Goal: Task Accomplishment & Management: Use online tool/utility

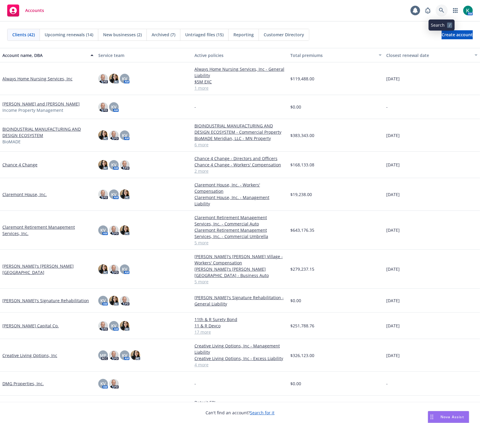
click at [438, 10] on link at bounding box center [441, 10] width 12 height 12
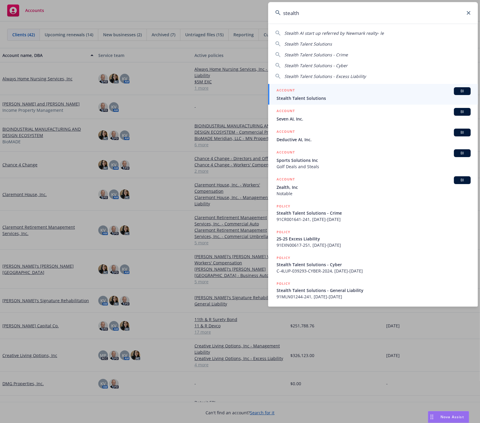
type input "stealth"
click at [312, 98] on span "Stealth Talent Solutions" at bounding box center [373, 98] width 194 height 6
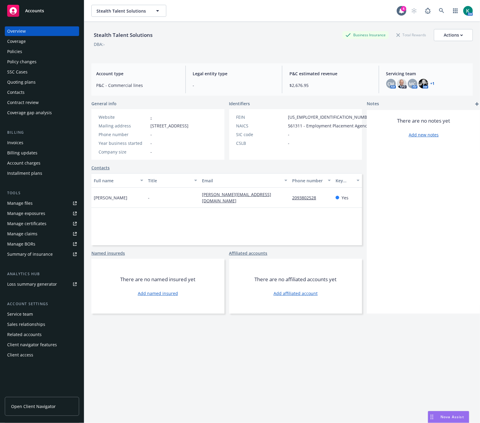
click at [39, 78] on div "Quoting plans" at bounding box center [41, 82] width 69 height 10
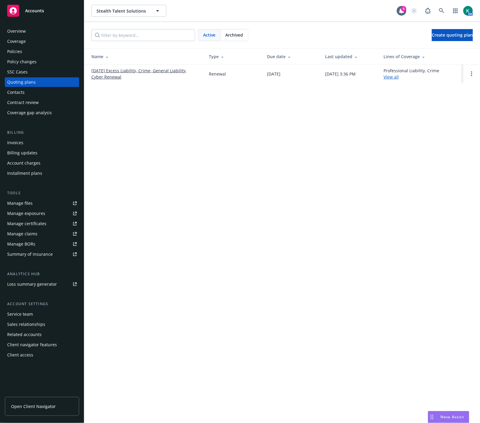
drag, startPoint x: 259, startPoint y: 175, endPoint x: 249, endPoint y: 115, distance: 60.6
click at [259, 171] on div "Stealth Talent Solutions Stealth Talent Solutions 4 AM Active Archived Create q…" at bounding box center [282, 211] width 396 height 423
click at [175, 72] on link "[DATE] Excess Liability, Crime, General Liability, Cyber Renewal" at bounding box center [145, 73] width 108 height 13
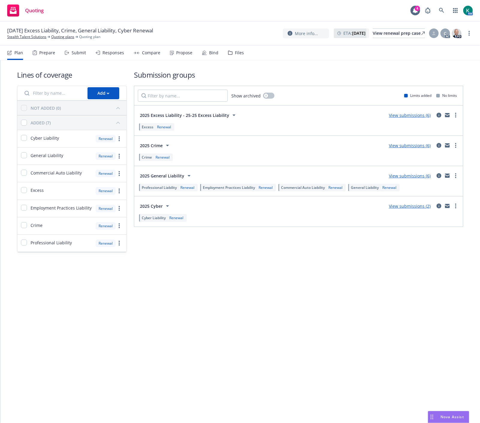
click at [112, 49] on div "Responses" at bounding box center [110, 53] width 28 height 14
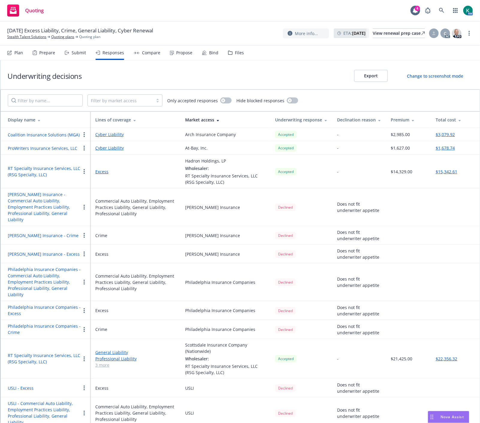
click at [79, 55] on div "Submit" at bounding box center [75, 53] width 21 height 14
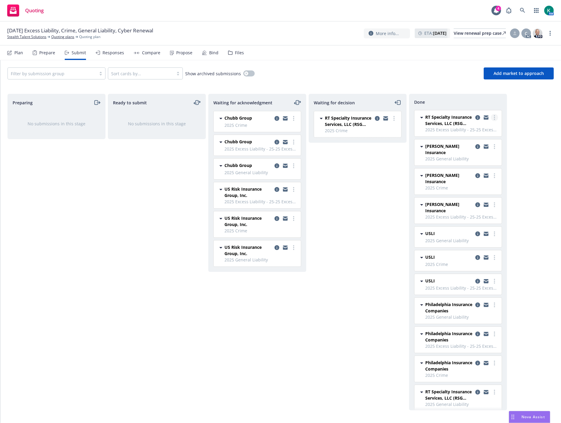
click at [479, 117] on link "more" at bounding box center [494, 117] width 7 height 7
click at [476, 143] on span "Add accepted decision" at bounding box center [462, 142] width 60 height 6
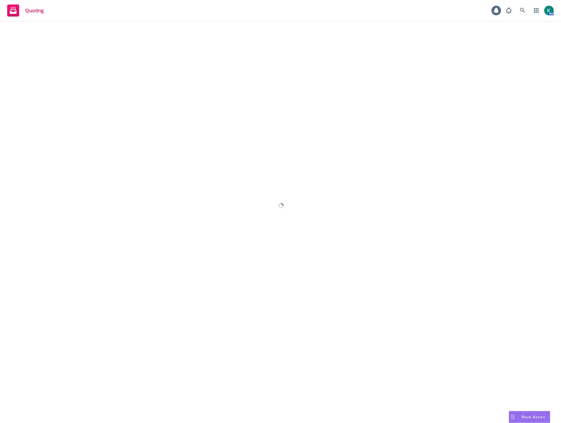
select select "12"
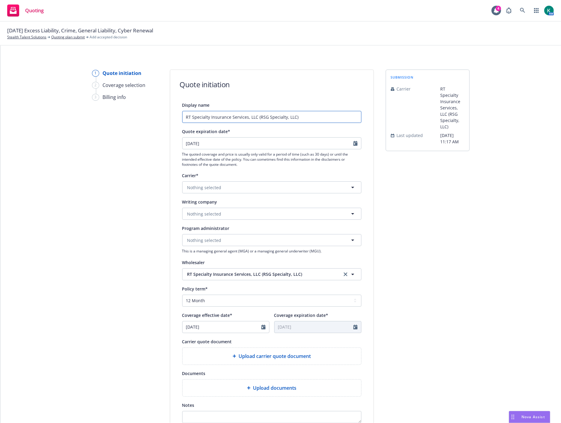
drag, startPoint x: 308, startPoint y: 118, endPoint x: 129, endPoint y: 133, distance: 178.8
click at [129, 133] on div "1 Quote initiation 2 Coverage selection 3 Billing info Quote initiation Display…" at bounding box center [280, 270] width 546 height 402
type input "$4M EXC"
click at [208, 214] on span "Nothing selected" at bounding box center [204, 214] width 34 height 6
paste input "Hadron Specialty Insurance Company"
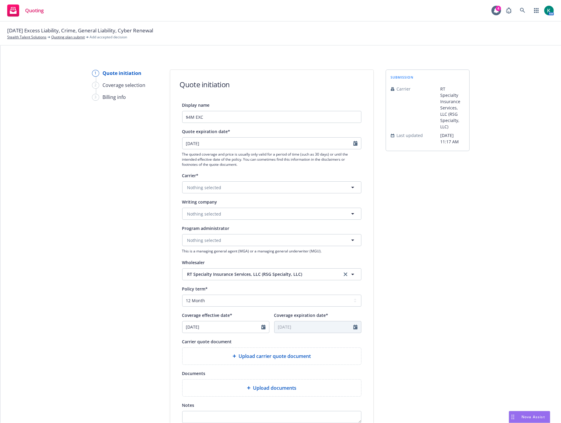
type input "Hadron Specialty Insurance Company"
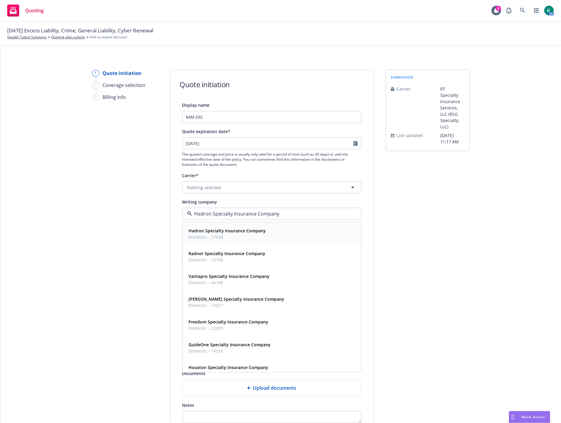
click at [204, 227] on div "Hadron Specialty Insurance Company Domestic - 17534" at bounding box center [226, 233] width 81 height 15
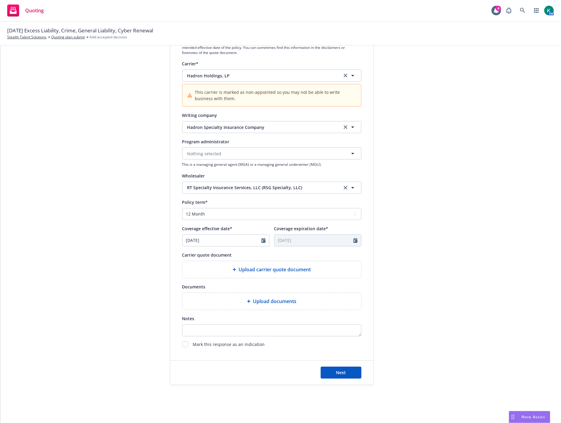
scroll to position [113, 0]
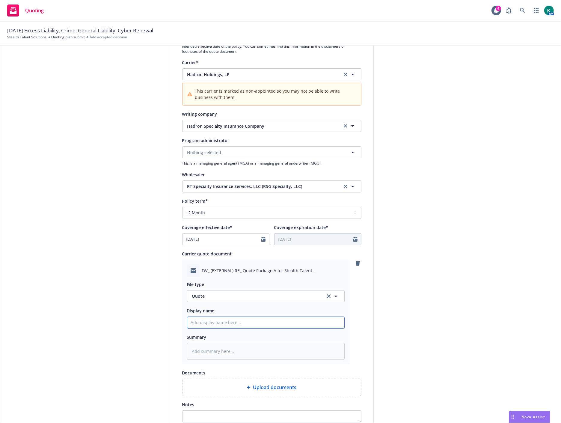
click at [233, 326] on input "Display name" at bounding box center [265, 322] width 157 height 11
type input "20"
type textarea "x"
type input "202"
type textarea "x"
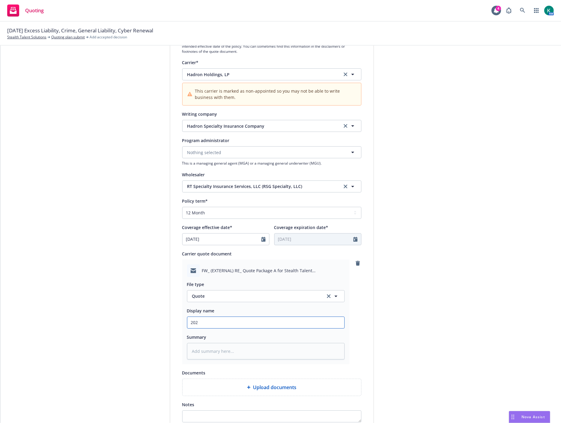
type input "2025"
type textarea "x"
type input "2025"
type textarea "x"
type input "2025 E"
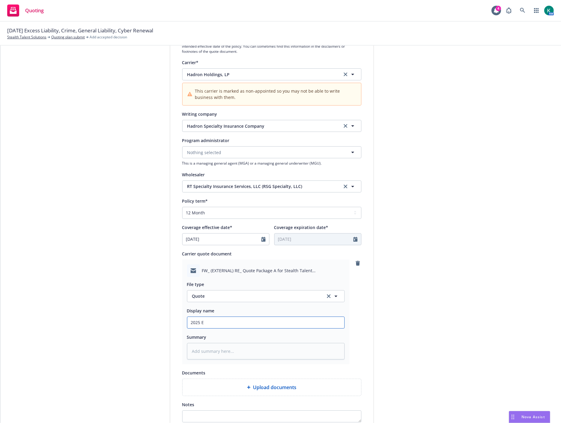
type textarea "x"
type input "2025 EX"
type textarea "x"
type input "2025 EXC"
type textarea "x"
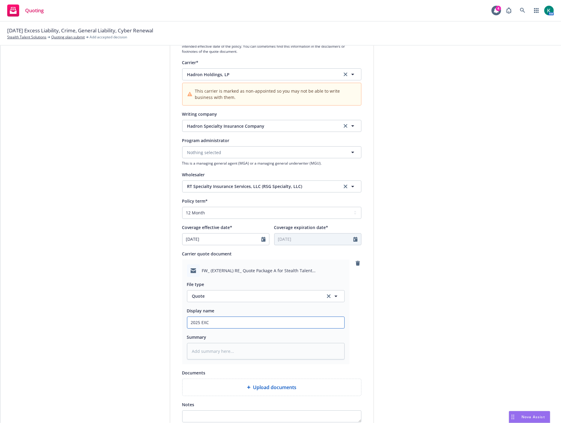
type input "2025 EXC"
type textarea "x"
type input "2025 EXC -"
type textarea "x"
type input "2025 EXC -"
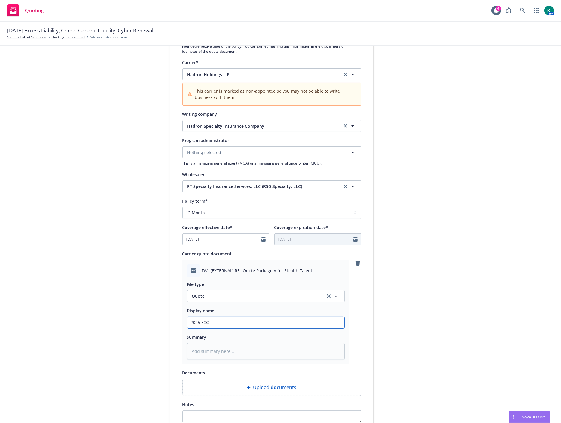
type textarea "x"
type input "2025 EXC - r"
type textarea "x"
type input "2025 EXC - re"
type textarea "x"
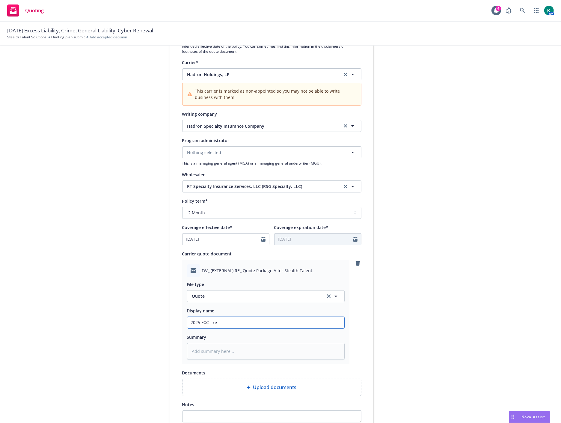
type input "2025 EXC - rec"
type textarea "x"
type input "2025 EXC - rece"
type textarea "x"
type input "2025 EXC - recei"
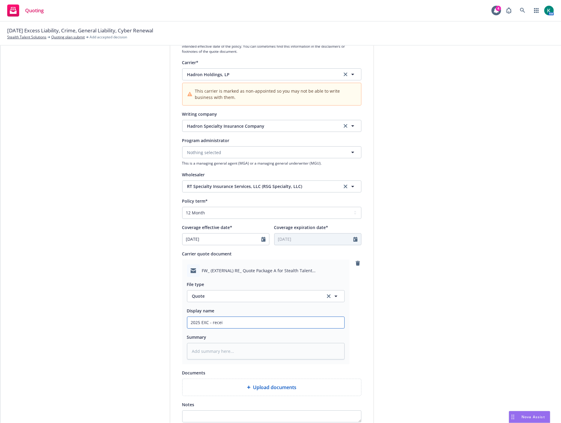
type textarea "x"
type input "2025 EXC - receiv"
type textarea "x"
type input "2025 EXC - receive"
type textarea "x"
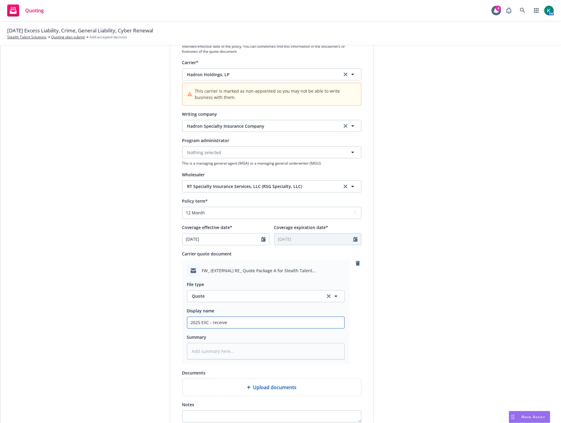
type input "2025 EXC - received"
type textarea "x"
type input "2025 EXC - received"
type textarea "x"
type input "2025 EXC - received r"
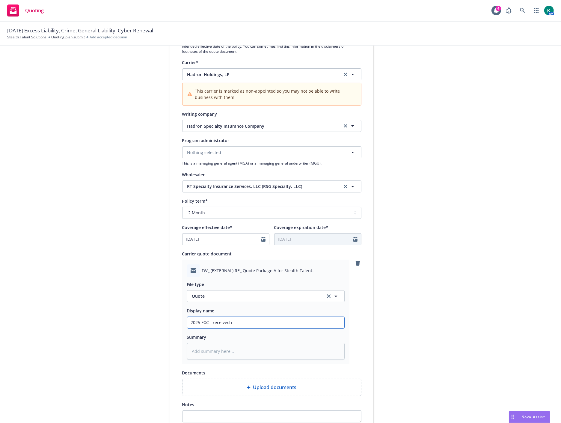
type textarea "x"
type input "2025 EXC - received re"
type textarea "x"
type input "2025 EXC - received rev"
type textarea "x"
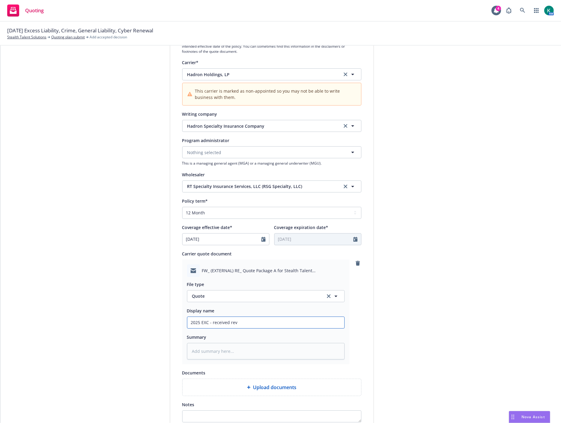
type input "2025 EXC - received revi"
type textarea "x"
type input "2025 EXC - received revise"
type textarea "x"
type input "2025 EXC - received revised"
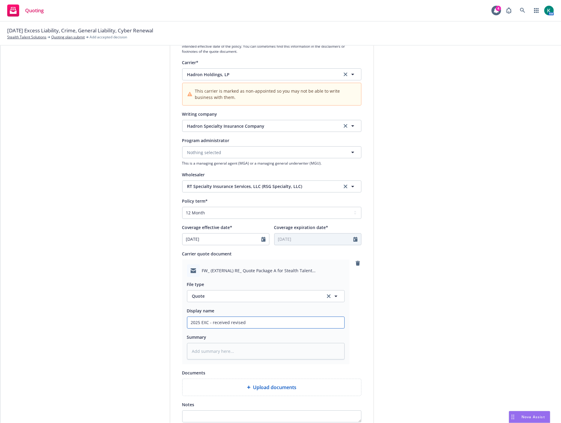
type textarea "x"
type input "2025 EXC - received revised"
type textarea "x"
type input "2025 EXC - received revised p"
type textarea "x"
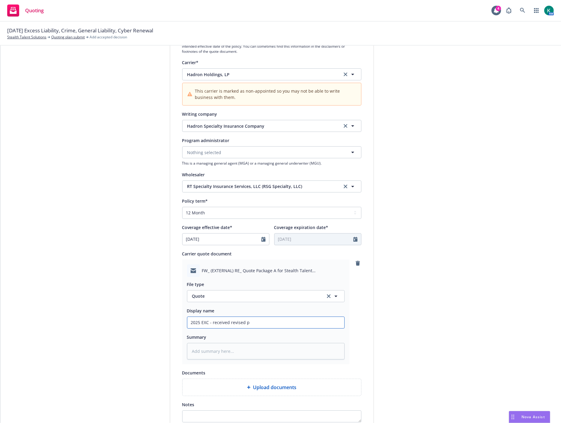
type input "2025 EXC - received revised pr"
type textarea "x"
type input "2025 EXC - received revised pri"
type textarea "x"
type input "2025 EXC - received revised pric"
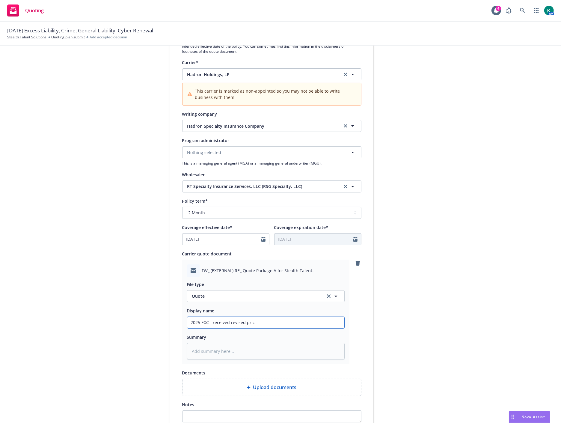
type textarea "x"
type input "2025 EXC - received revised prici"
type textarea "x"
type input "2025 EXC - received revised pricin"
type textarea "x"
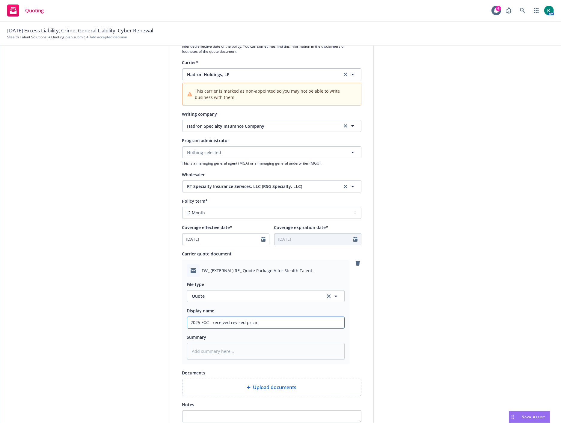
type input "2025 EXC - received revised pricing"
type textarea "x"
type input "2025 EXC - received revised pricing"
type textarea "x"
type input "2025 EXC - received revised pricing f"
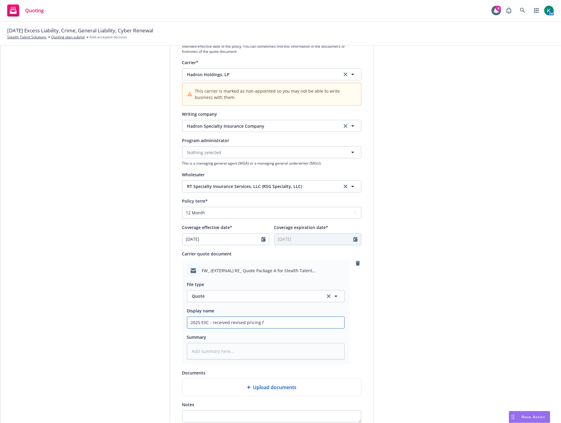
type textarea "x"
type input "2025 EXC - received revised pricing for"
type textarea "x"
type input "2025 EXC - received revised pricing for"
type textarea "x"
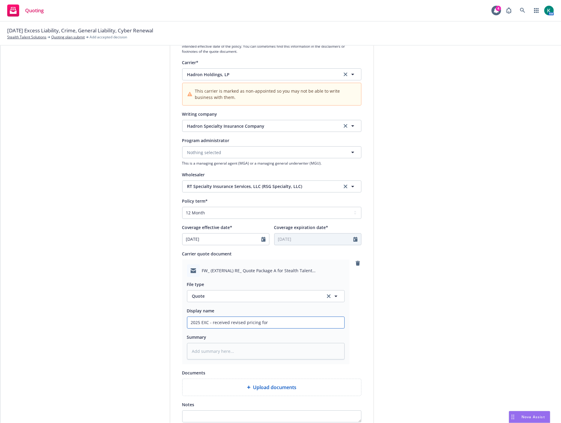
type input "2025 EXC - received revised pricing for $"
type textarea "x"
type input "2025 EXC - received revised pricing for $4"
type textarea "x"
type input "2025 EXC - received revised pricing for $4M"
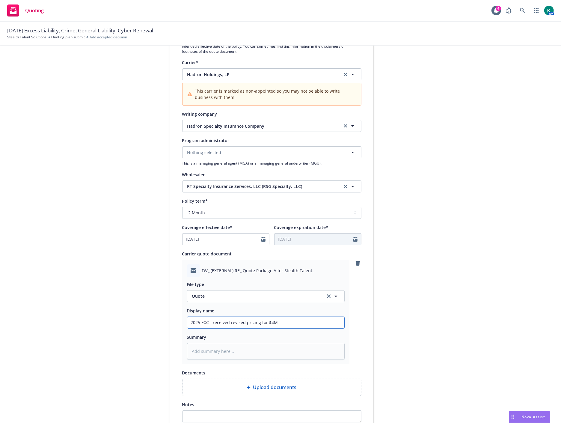
type textarea "x"
type input "2025 EXC - received revised pricing for $4M"
type textarea "x"
type input "2025 EXC - received revised pricing for $4M E"
type textarea "x"
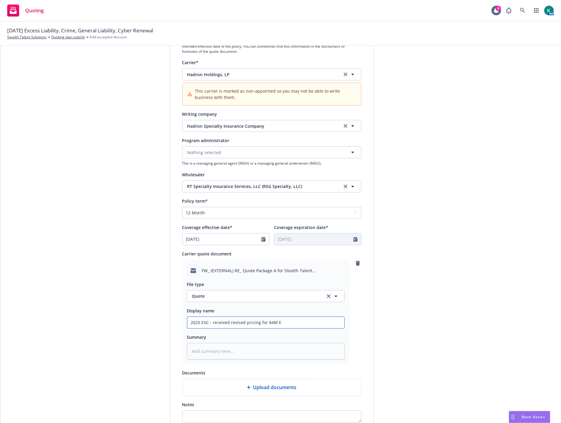
type input "2025 EXC - received revised pricing for $4M EX"
type textarea "x"
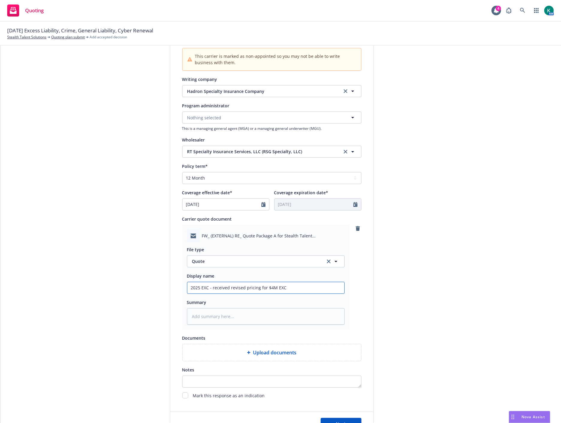
scroll to position [201, 0]
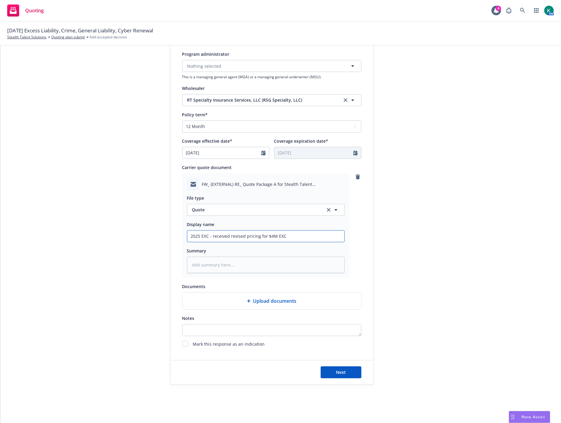
type input "2025 EXC - received revised pricing for $4M EXC"
click at [322, 364] on div "Next" at bounding box center [271, 372] width 203 height 24
click at [325, 370] on button "Next" at bounding box center [340, 372] width 41 height 12
type textarea "x"
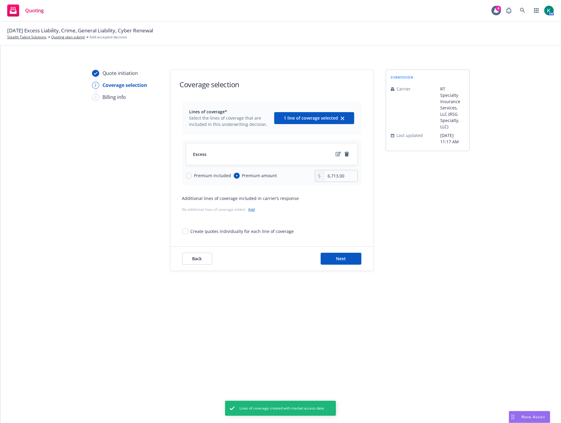
click at [339, 153] on icon "edit" at bounding box center [337, 154] width 5 height 5
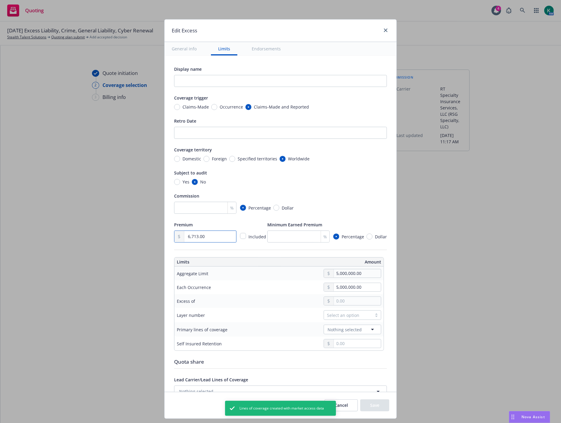
click at [202, 236] on input "6,713.00" at bounding box center [210, 236] width 52 height 11
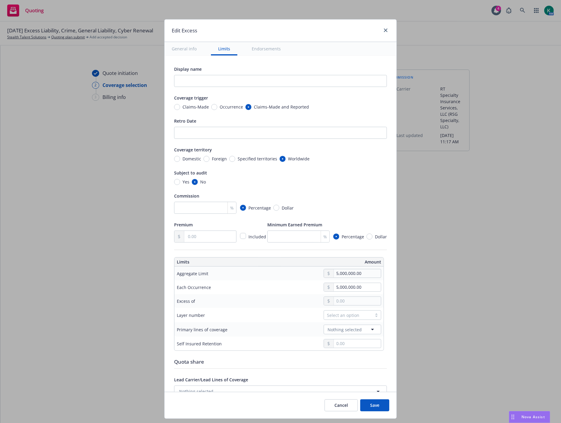
click at [375, 408] on button "Save" at bounding box center [374, 405] width 29 height 12
radio input "false"
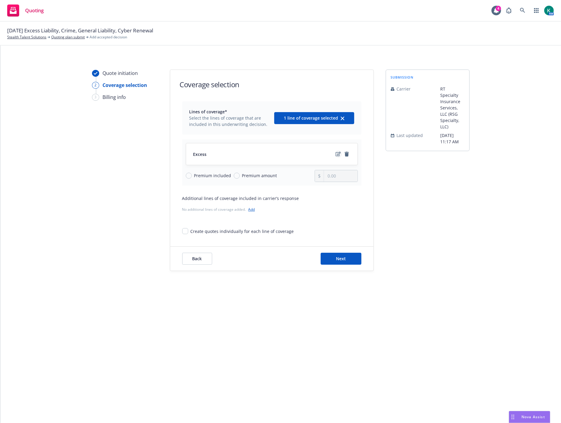
click at [339, 151] on link "edit" at bounding box center [338, 153] width 7 height 7
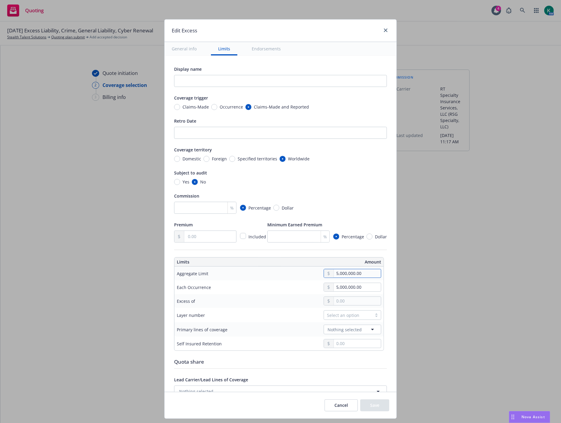
click at [335, 275] on input "5,000,000.00" at bounding box center [357, 273] width 47 height 8
type input "4,000,000.00"
click at [301, 294] on td at bounding box center [323, 301] width 119 height 14
click at [334, 288] on input "5,000,000.00" at bounding box center [357, 287] width 47 height 8
type input "4,000,000.00"
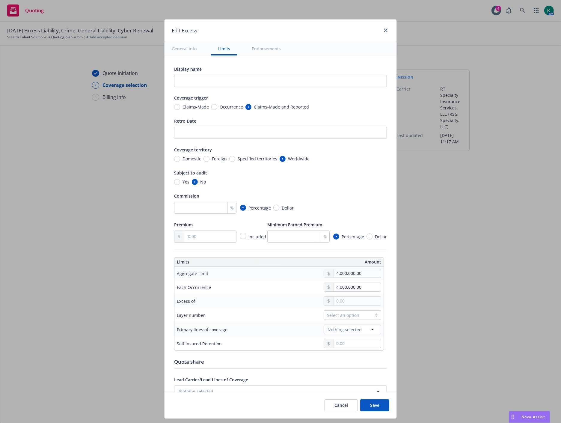
click at [379, 406] on button "Save" at bounding box center [374, 405] width 29 height 12
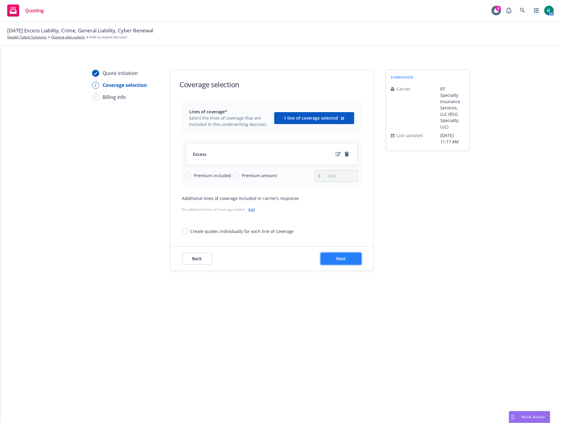
click at [356, 258] on button "Next" at bounding box center [340, 258] width 41 height 12
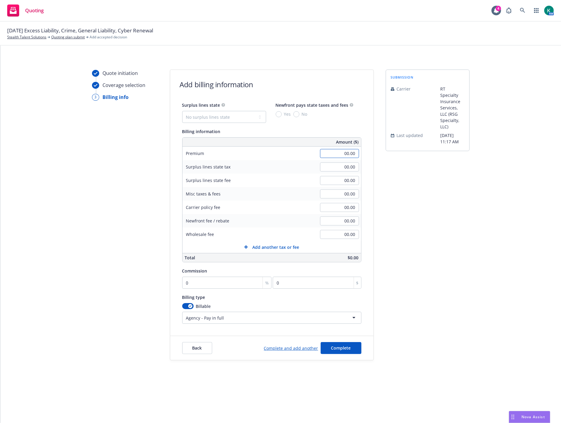
click at [348, 152] on input "00.00" at bounding box center [339, 153] width 39 height 9
type input "11,500.00"
click at [231, 118] on select "No surplus lines state [US_STATE] [US_STATE] [US_STATE] [US_STATE] [US_STATE] […" at bounding box center [224, 117] width 84 height 12
select select "CA"
click at [182, 111] on select "No surplus lines state [US_STATE] [US_STATE] [US_STATE] [US_STATE] [US_STATE] […" at bounding box center [224, 117] width 84 height 12
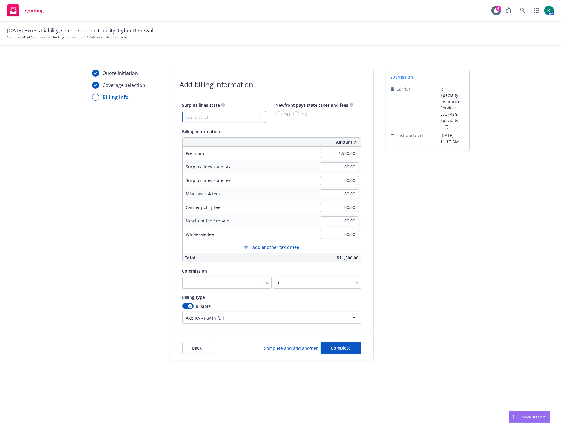
type input "345.00"
type input "20.70"
click at [299, 116] on span "No" at bounding box center [303, 114] width 8 height 6
click at [299, 116] on input "No" at bounding box center [296, 114] width 6 height 6
radio input "true"
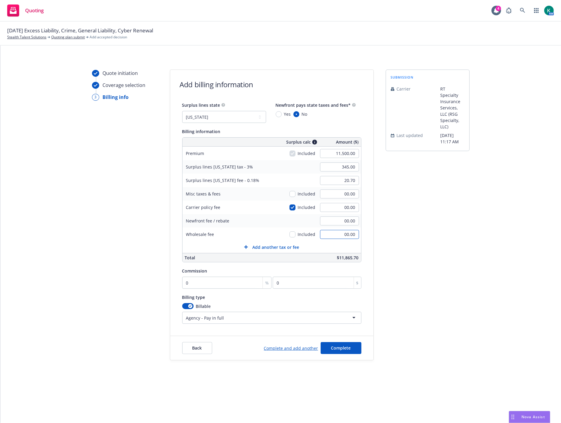
click at [346, 233] on input "00.00" at bounding box center [339, 234] width 39 height 9
type input "300.00"
click at [342, 207] on input "00.00" at bounding box center [339, 207] width 39 height 9
type input "5"
type input "250"
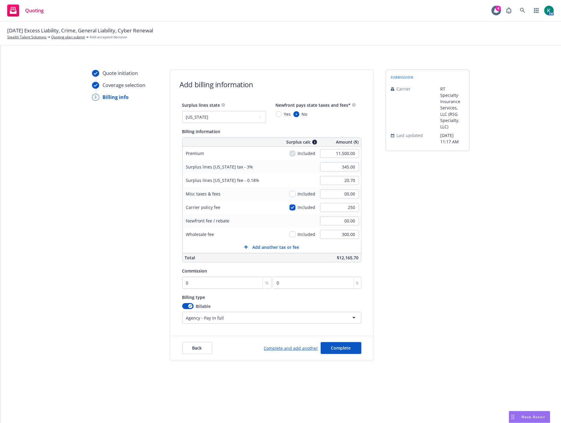
type input "352.50"
type input "21.15"
type input "250.00"
click at [417, 237] on div "submission Carrier RT Specialty Insurance Services, LLC (RSG Specialty, LLC) La…" at bounding box center [427, 214] width 84 height 290
click at [202, 282] on input "0" at bounding box center [227, 282] width 90 height 12
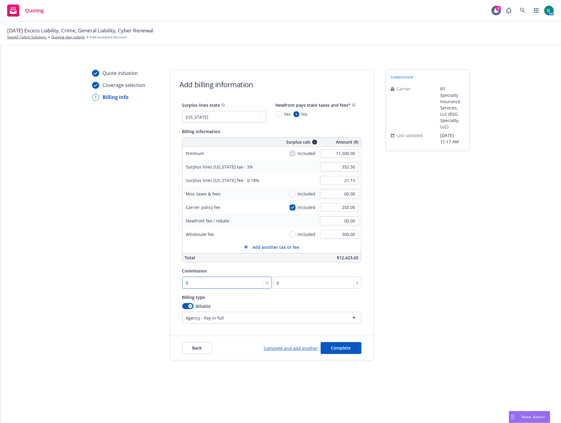
type input "1"
type input "115"
type input "10"
type input "1150"
type input "10"
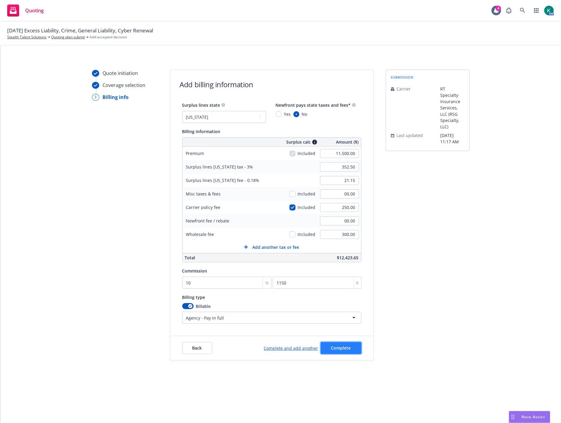
click at [336, 350] on span "Complete" at bounding box center [341, 348] width 20 height 6
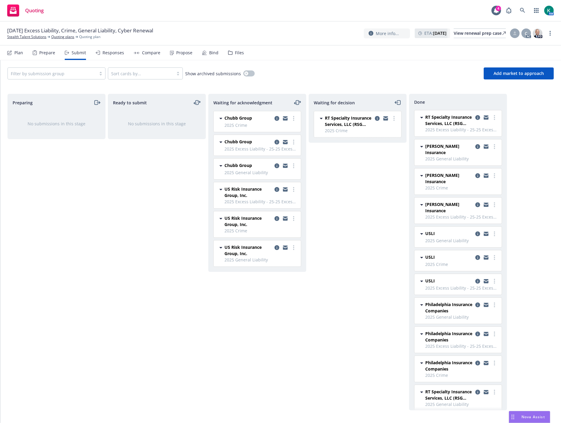
click at [157, 50] on div "Compare" at bounding box center [151, 52] width 18 height 5
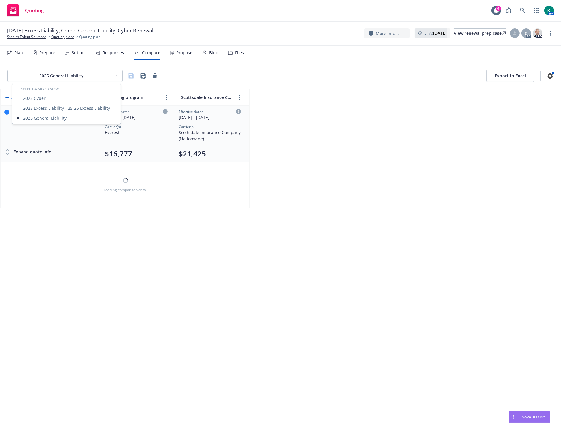
click at [69, 71] on html "Quoting 4 AM [DATE] Excess Liability, Crime, General Liability, Cyber Renewal S…" at bounding box center [280, 211] width 561 height 423
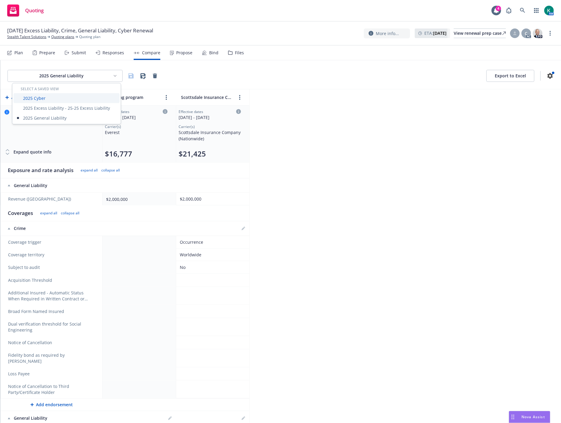
click at [60, 99] on div "2025 Cyber" at bounding box center [66, 98] width 106 height 10
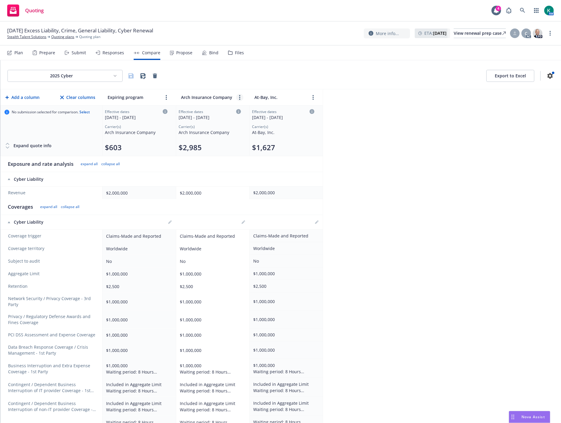
click at [238, 96] on link "more" at bounding box center [239, 97] width 7 height 7
click at [249, 111] on icon "editPencil" at bounding box center [248, 111] width 3 height 3
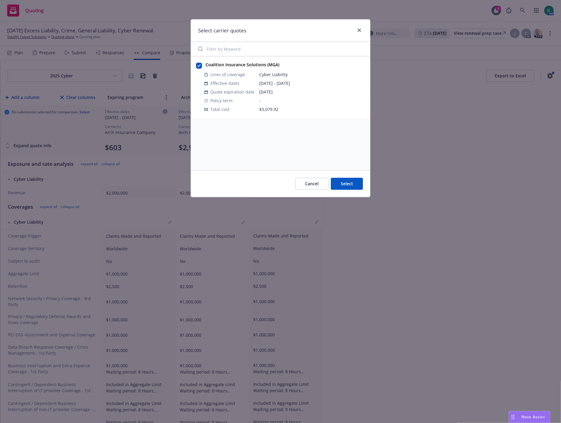
click at [247, 111] on div "Total cost" at bounding box center [229, 109] width 50 height 6
click at [353, 187] on button "Select" at bounding box center [347, 184] width 32 height 12
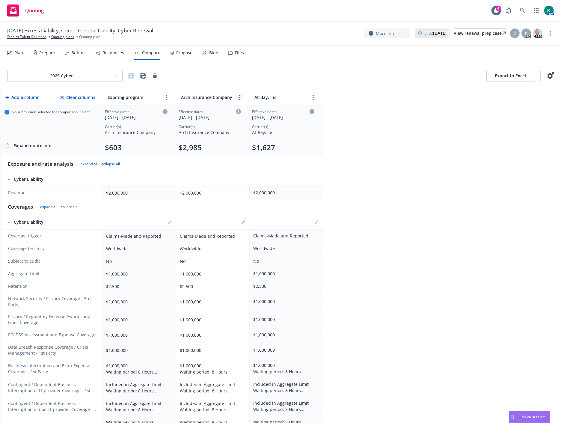
click at [238, 97] on link "more" at bounding box center [239, 97] width 7 height 7
click at [229, 133] on div "Arch Insurance Company" at bounding box center [209, 132] width 62 height 6
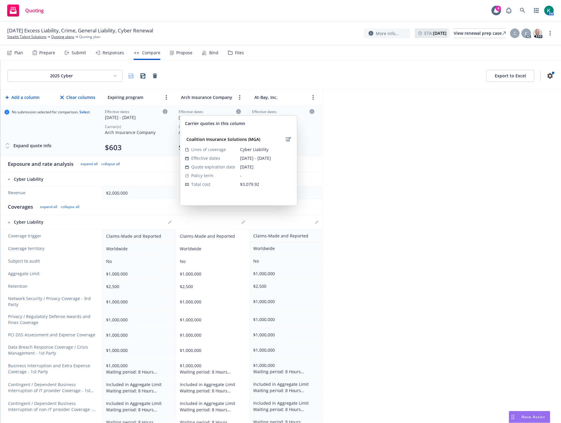
click at [239, 109] on icon at bounding box center [238, 111] width 5 height 5
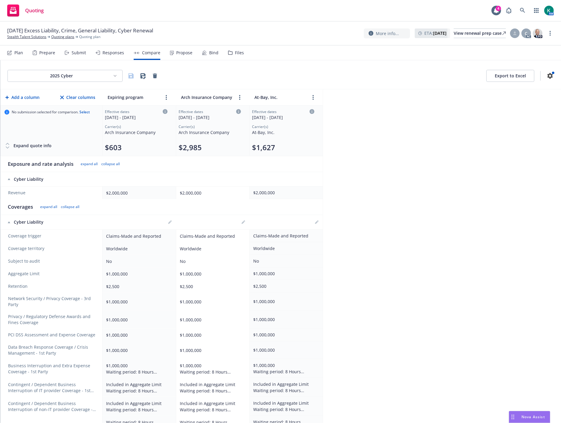
click at [237, 109] on icon at bounding box center [238, 111] width 5 height 5
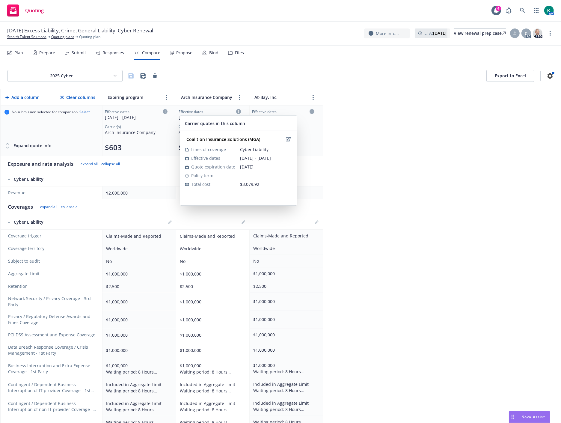
click at [240, 111] on icon at bounding box center [238, 111] width 5 height 5
click at [286, 138] on icon "edit" at bounding box center [288, 139] width 5 height 5
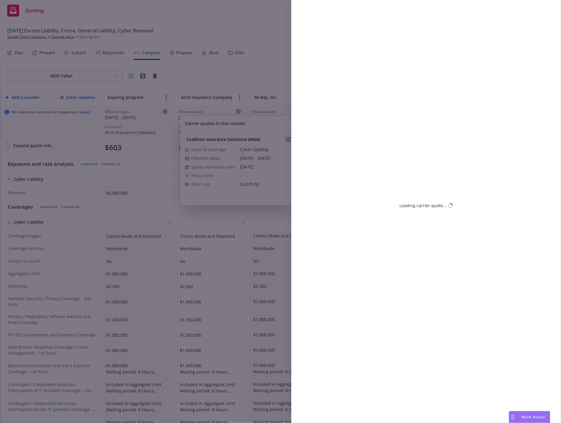
select select "CA"
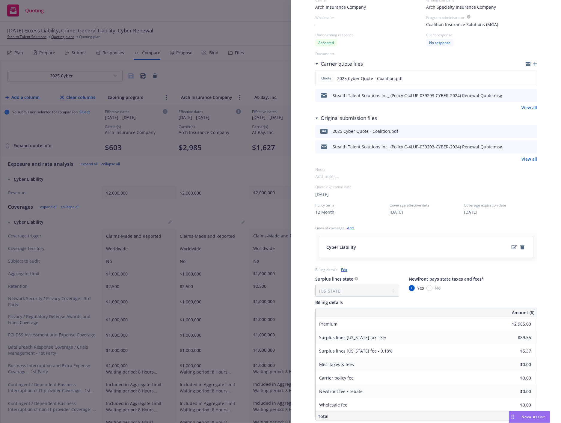
scroll to position [100, 0]
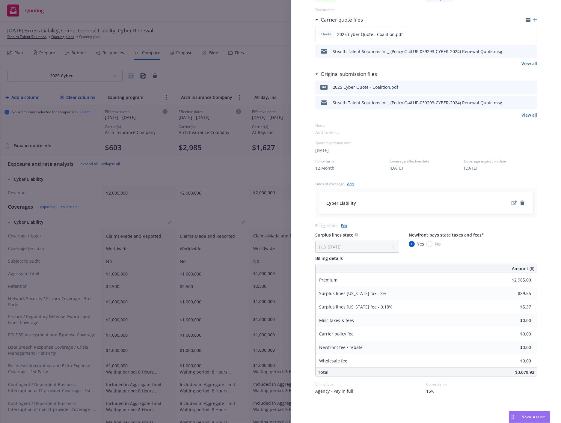
click at [345, 226] on link "Edit" at bounding box center [344, 225] width 6 height 6
select select "CA"
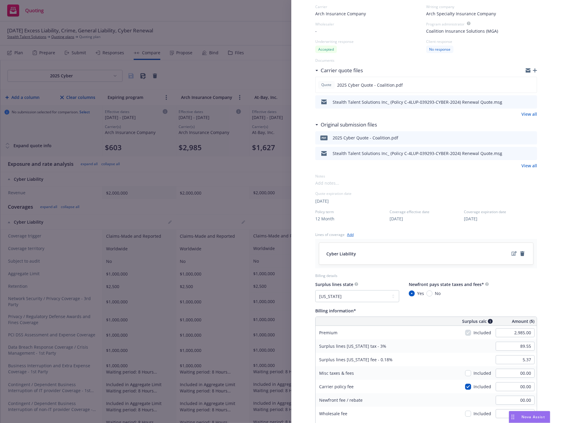
scroll to position [0, 0]
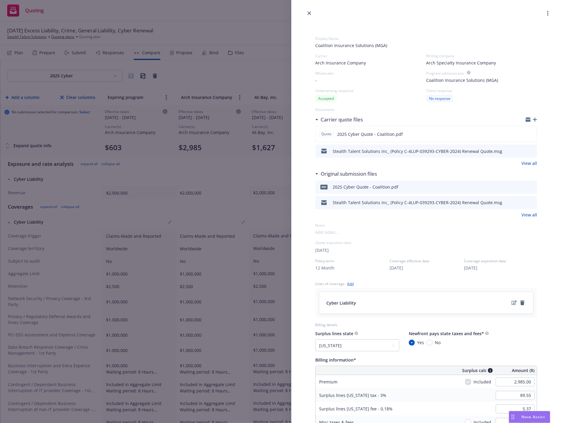
click at [479, 14] on button "button" at bounding box center [547, 13] width 7 height 7
click at [479, 25] on span "Withdraw carrier quote" at bounding box center [518, 25] width 61 height 6
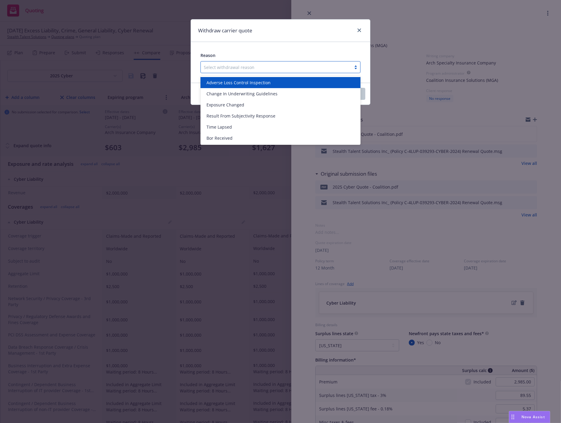
click at [295, 67] on div at bounding box center [276, 66] width 144 height 7
click at [360, 30] on icon "close" at bounding box center [359, 30] width 4 height 4
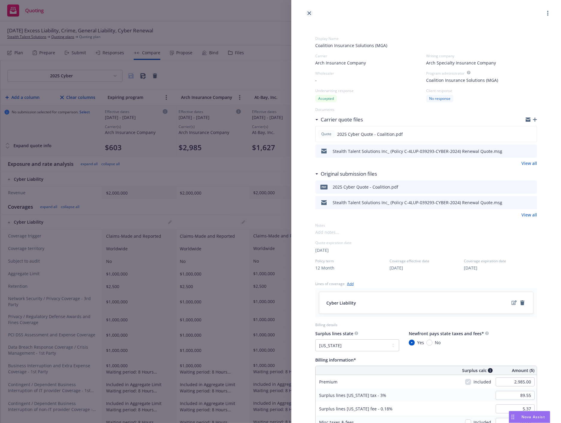
click at [308, 15] on link "close" at bounding box center [308, 13] width 7 height 7
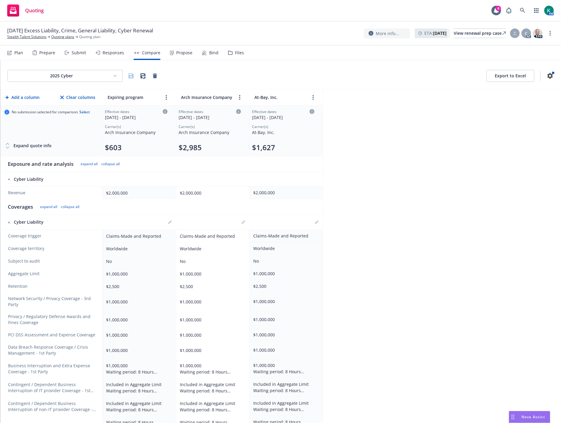
click at [79, 54] on div "Submit" at bounding box center [79, 52] width 14 height 5
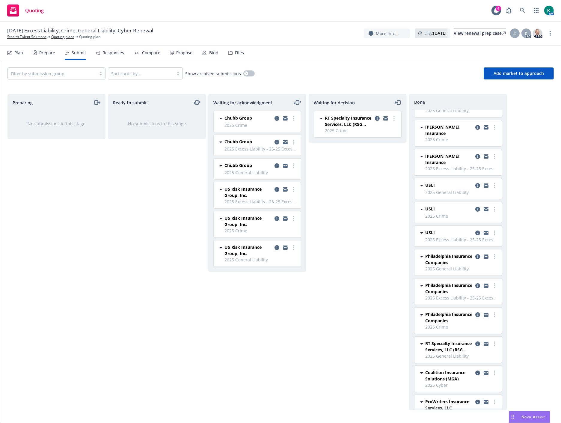
scroll to position [49, 0]
click at [479, 369] on link "more" at bounding box center [494, 372] width 7 height 7
click at [462, 309] on span "Add accepted decision" at bounding box center [462, 308] width 60 height 6
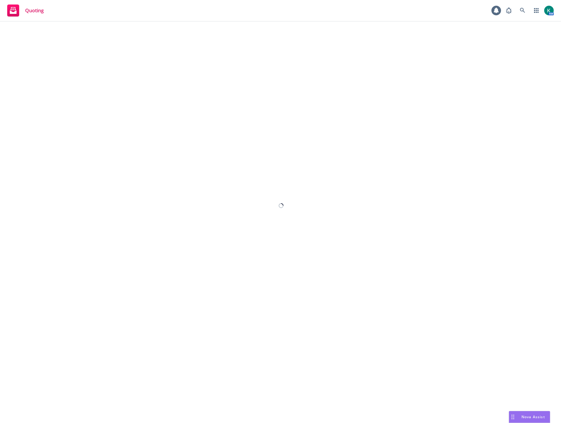
select select "12"
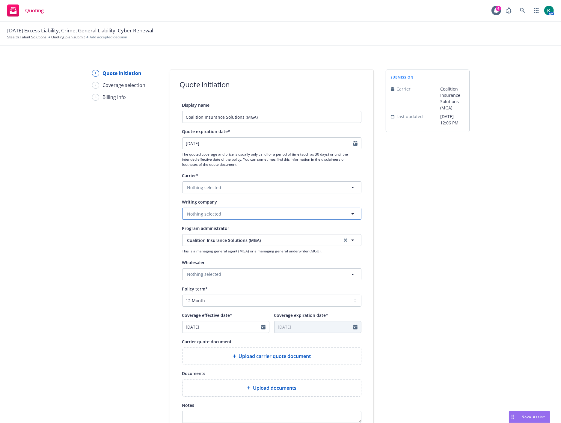
click at [271, 214] on button "Nothing selected" at bounding box center [271, 214] width 179 height 12
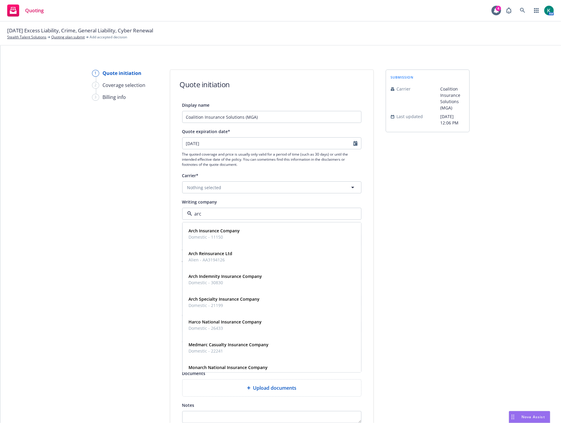
type input "arch"
click at [267, 231] on div "Arch Insurance Company Domestic - 11150" at bounding box center [271, 233] width 171 height 15
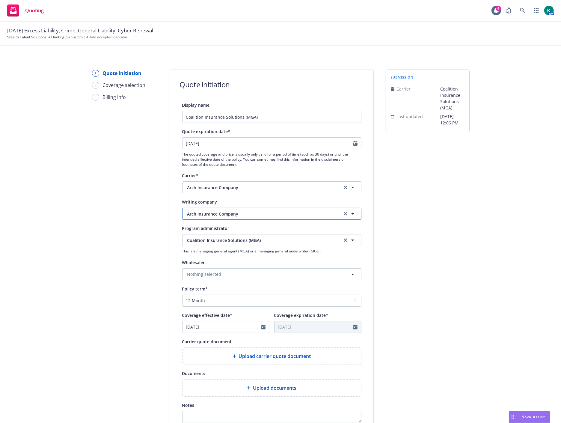
click at [243, 216] on span "Arch Insurance Company" at bounding box center [260, 214] width 146 height 6
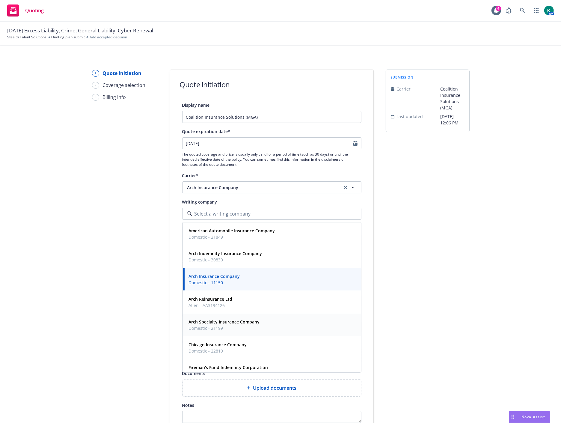
click at [241, 317] on div "Arch Specialty Insurance Company Domestic - 21199" at bounding box center [272, 325] width 178 height 22
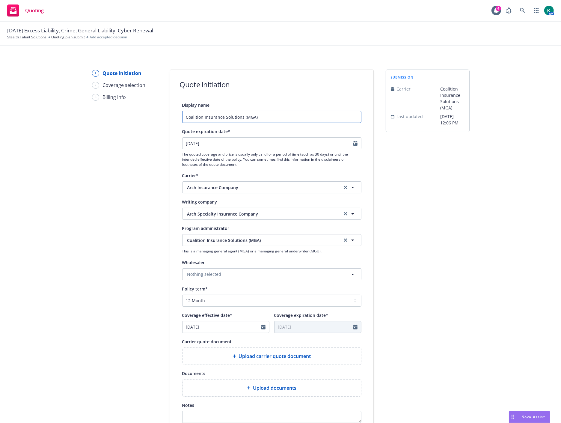
click at [198, 119] on input "Coalition Insurance Solutions (MGA)" at bounding box center [271, 117] width 179 height 12
click at [198, 118] on input "Coalition Insurance Solutions (MGA)" at bounding box center [271, 117] width 179 height 12
click at [237, 119] on input "Coalition REVISED Quote $5K deductible" at bounding box center [271, 117] width 179 height 12
type input "Coalition REVISED Quote $2.5K deductible"
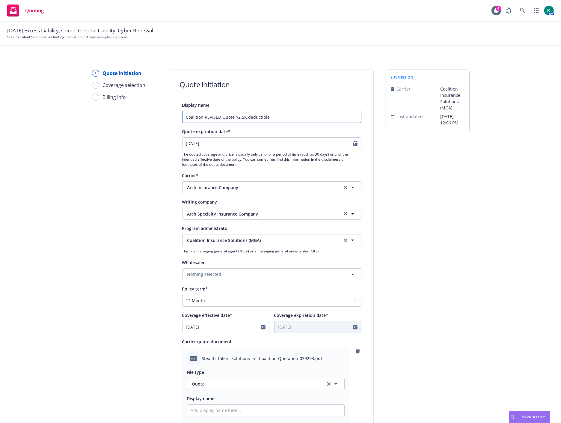
drag, startPoint x: 273, startPoint y: 113, endPoint x: 110, endPoint y: 126, distance: 162.8
click at [110, 126] on div "1 Quote initiation 2 Coverage selection 3 Billing info Quote initiation Display…" at bounding box center [280, 313] width 546 height 489
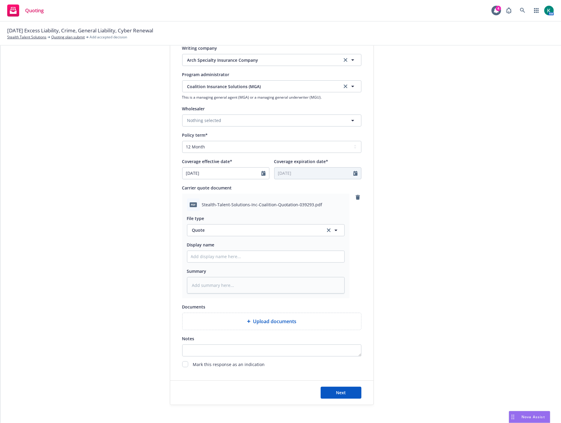
scroll to position [175, 0]
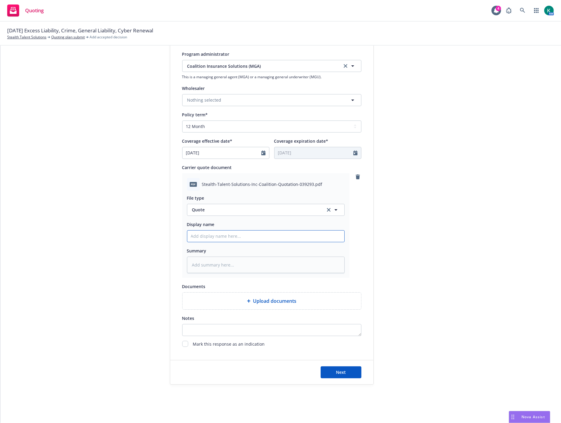
click at [214, 237] on input "Display name" at bounding box center [265, 235] width 157 height 11
paste input "Coalition REVISED Quote $2.5K deductible"
type textarea "x"
type input "Coalition REVISED Quote $2.5K deductible"
type textarea "x"
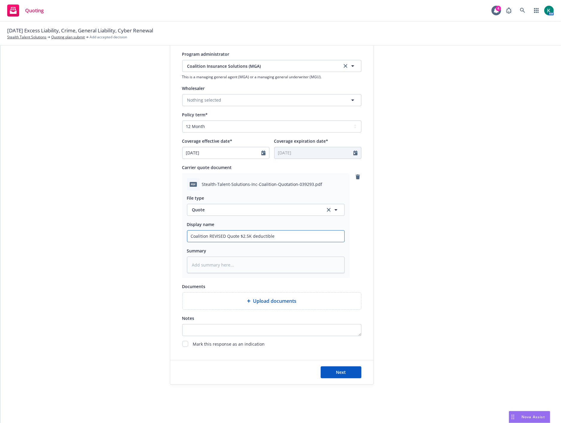
type input "2Coalition REVISED Quote $2.5K deductible"
type textarea "x"
type input "20Coalition REVISED Quote $2.5K deductible"
type textarea "x"
type input "202Coalition REVISED Quote $2.5K deductible"
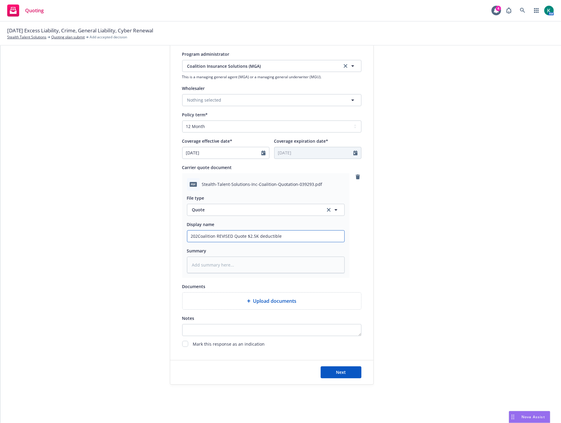
type textarea "x"
type input "2025Coalition REVISED Quote $2.5K deductible"
type textarea "x"
type input "2025 Coalition REVISED Quote $2.5K deductible"
type textarea "x"
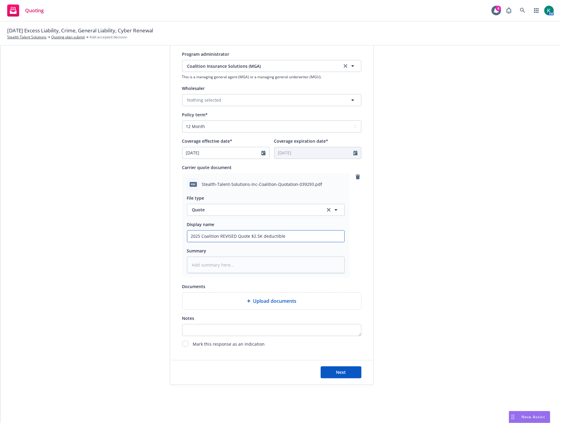
type input "2025 CCoalition REVISED Quote $2.5K deductible"
type textarea "x"
type input "2025 CyCoalition REVISED Quote $2.5K deductible"
type textarea "x"
type input "2025 CybCoalition REVISED Quote $2.5K deductible"
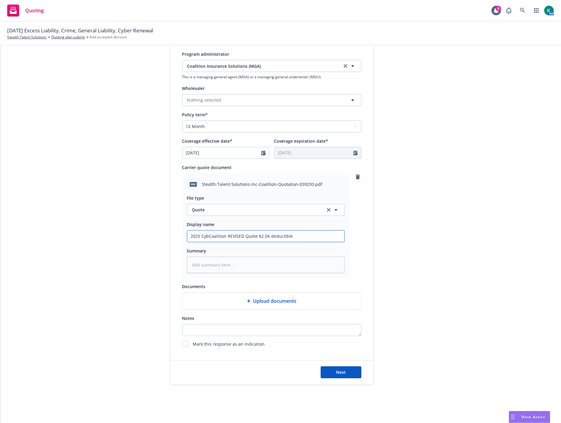
type textarea "x"
type input "2025 CybeCoalition REVISED Quote $2.5K deductible"
type textarea "x"
type input "2025 CyberCoalition REVISED Quote $2.5K deductible"
type textarea "x"
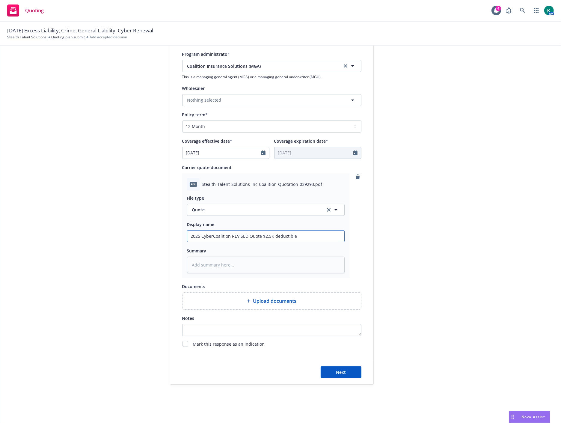
type input "2025 Cyber Coalition REVISED Quote $2.5K deductible"
type textarea "x"
type input "2025 Cyber -Coalition REVISED Quote $2.5K deductible"
type textarea "x"
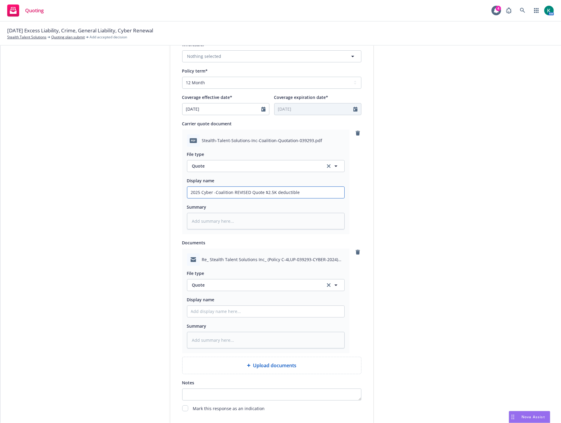
scroll to position [284, 0]
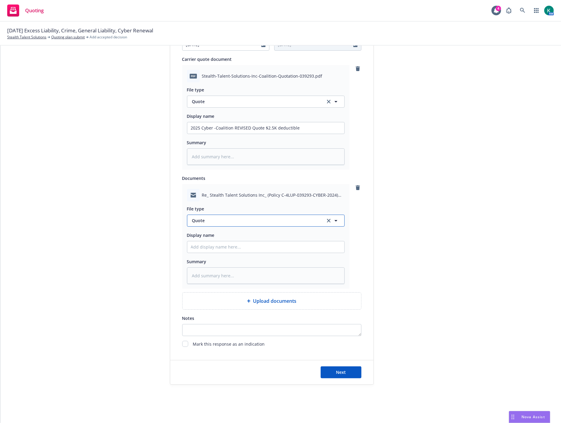
click at [235, 220] on span "Quote" at bounding box center [255, 220] width 126 height 6
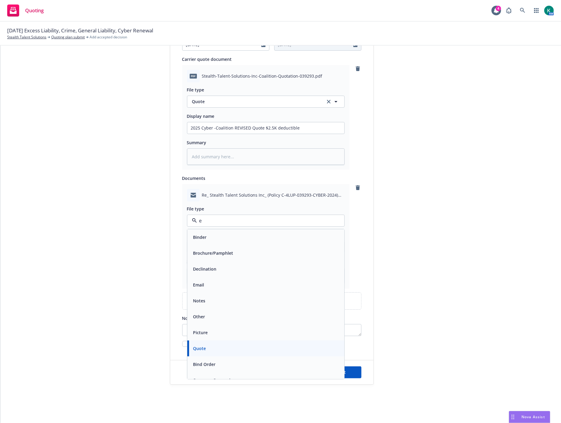
type input "em"
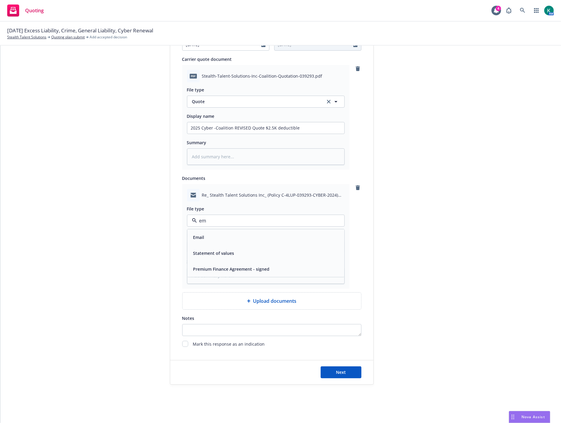
click at [229, 233] on div "Email" at bounding box center [266, 237] width 150 height 9
click at [337, 370] on span "Next" at bounding box center [341, 372] width 10 height 6
type textarea "x"
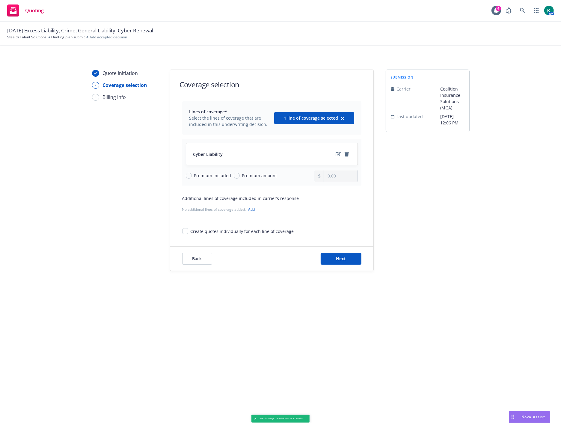
scroll to position [0, 0]
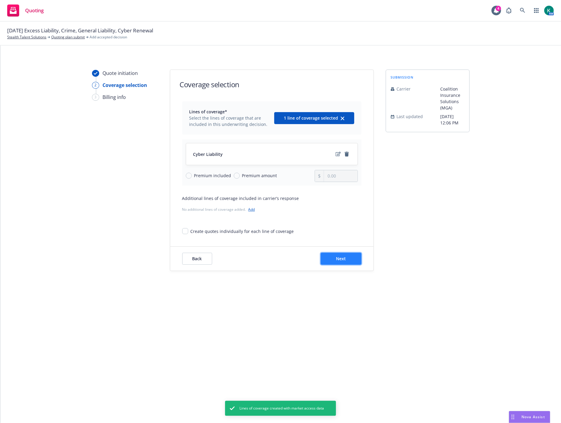
click at [348, 261] on button "Next" at bounding box center [340, 258] width 41 height 12
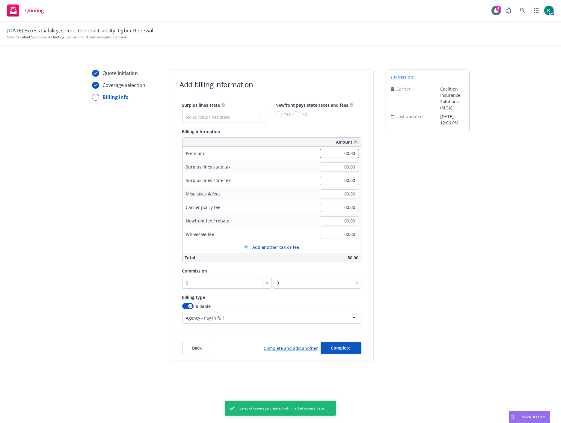
click at [345, 154] on input "00.00" at bounding box center [339, 153] width 39 height 9
type input "2,553.00"
drag, startPoint x: 241, startPoint y: 118, endPoint x: 239, endPoint y: 122, distance: 4.2
click at [241, 118] on select "No surplus lines state [US_STATE] [US_STATE] [US_STATE] [US_STATE] [US_STATE] […" at bounding box center [224, 117] width 84 height 12
select select "CA"
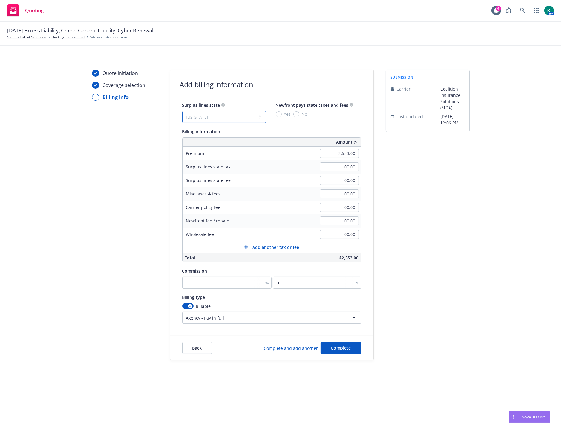
click at [182, 111] on select "No surplus lines state [US_STATE] [US_STATE] [US_STATE] [US_STATE] [US_STATE] […" at bounding box center [224, 117] width 84 height 12
type input "76.59"
type input "4.60"
click at [276, 113] on input "Yes" at bounding box center [279, 114] width 6 height 6
radio input "true"
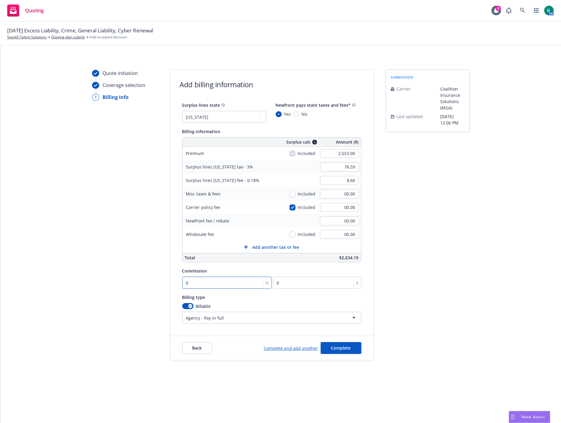
click at [223, 284] on input "0" at bounding box center [227, 282] width 90 height 12
click at [202, 285] on input "0" at bounding box center [227, 282] width 90 height 12
click at [202, 284] on input "0" at bounding box center [227, 282] width 90 height 12
type input "01"
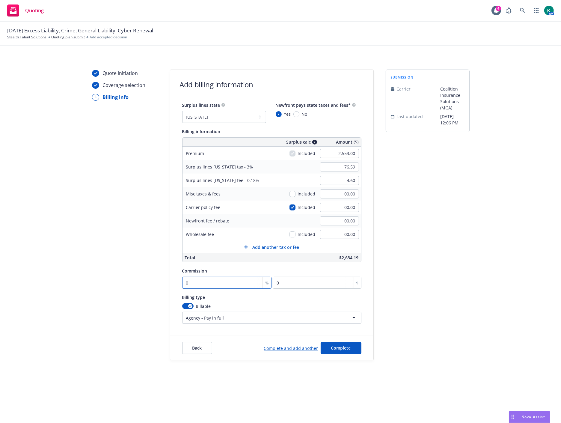
type input "25.53"
type input "015"
type input "382.95"
type input "015"
click at [237, 298] on div "Billing type" at bounding box center [271, 296] width 179 height 7
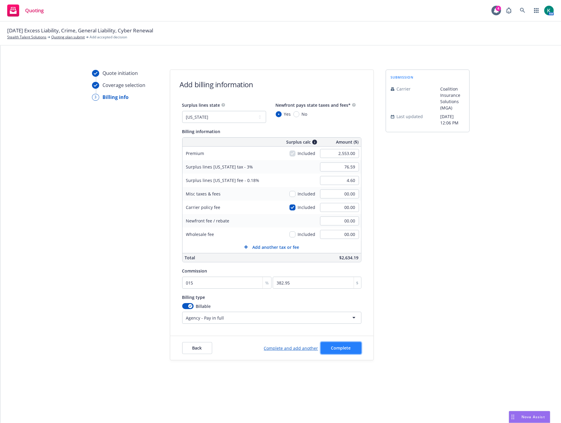
click at [337, 346] on span "Complete" at bounding box center [341, 348] width 20 height 6
